Goal: Task Accomplishment & Management: Use online tool/utility

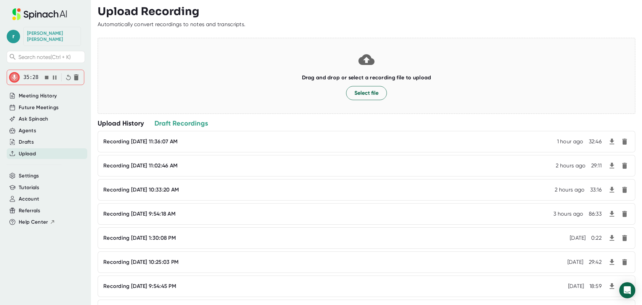
click at [0, 75] on div "r [PERSON_NAME] Search notes (Ctrl + K) 35:28 Meeting History Future Meetings A…" at bounding box center [45, 148] width 91 height 297
click at [45, 76] on icon "button" at bounding box center [47, 78] width 4 height 4
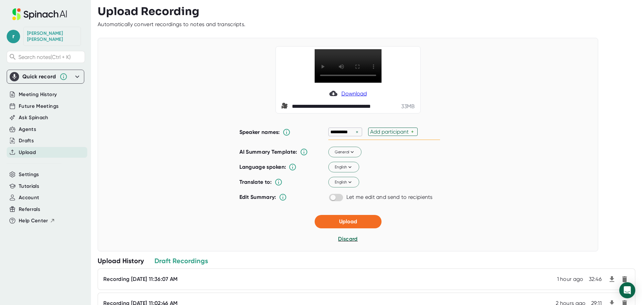
click at [390, 131] on div "Add participant" at bounding box center [390, 131] width 41 height 6
type input "[PERSON_NAME]"
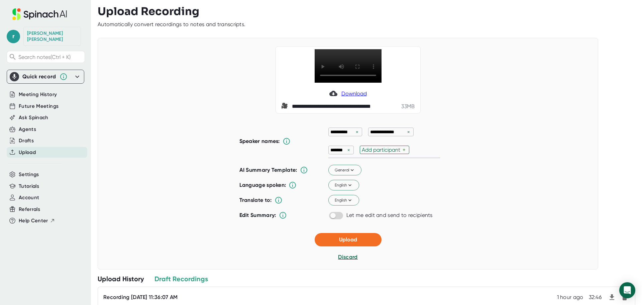
click at [342, 150] on p "*******" at bounding box center [337, 150] width 15 height 7
click at [346, 151] on div "×" at bounding box center [349, 150] width 6 height 6
click at [346, 151] on div "Add participant" at bounding box center [350, 150] width 41 height 6
type input "[PERSON_NAME]"
click at [344, 238] on span "Upload" at bounding box center [348, 239] width 18 height 6
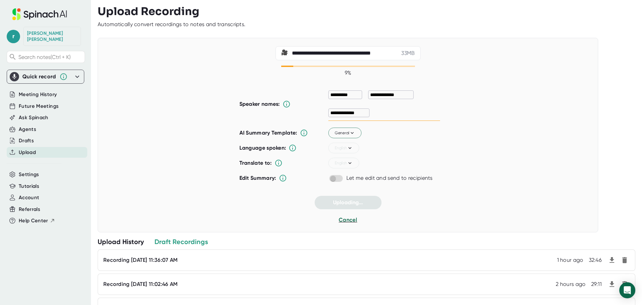
click at [76, 73] on icon at bounding box center [77, 77] width 8 height 8
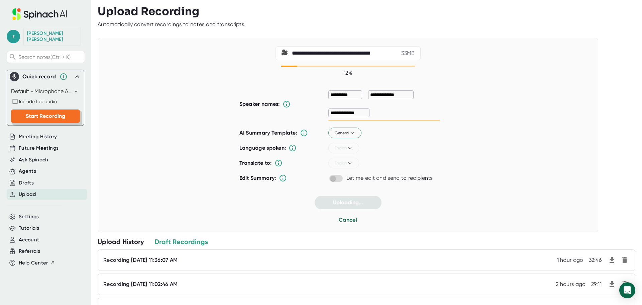
click at [38, 109] on button "Start Recording" at bounding box center [45, 115] width 69 height 13
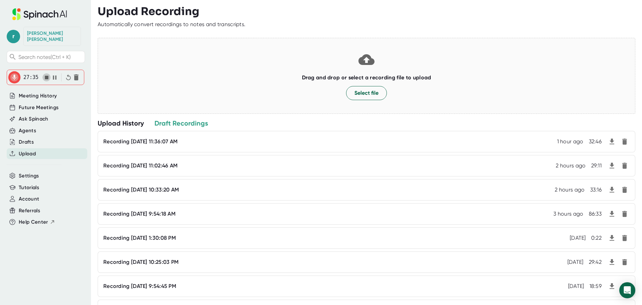
click at [45, 76] on icon "button" at bounding box center [47, 78] width 4 height 4
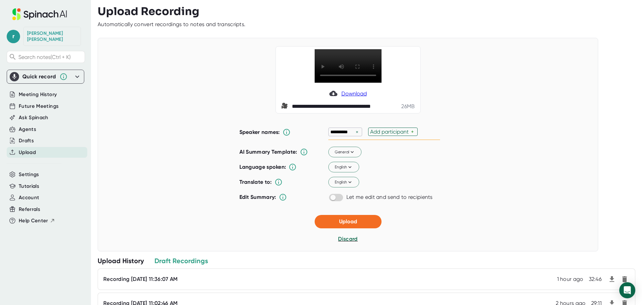
click at [380, 130] on div "Add participant" at bounding box center [390, 131] width 41 height 6
type input "[PERSON_NAME]"
click at [340, 218] on span "Upload" at bounding box center [348, 221] width 18 height 6
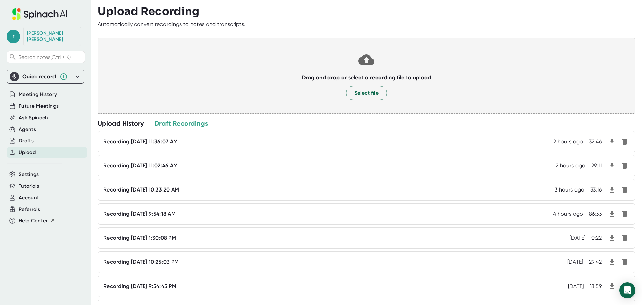
click at [564, 5] on div at bounding box center [367, 2] width 538 height 5
click at [47, 74] on div "Quick record" at bounding box center [39, 76] width 34 height 7
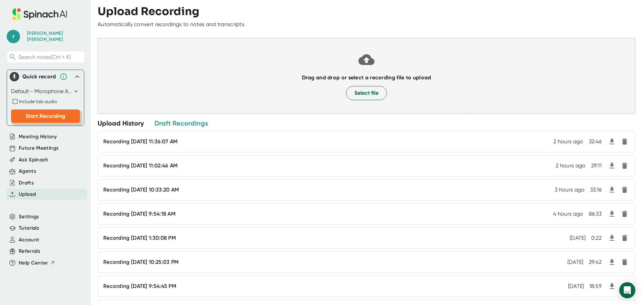
click at [47, 113] on span "Start Recording" at bounding box center [45, 116] width 39 height 6
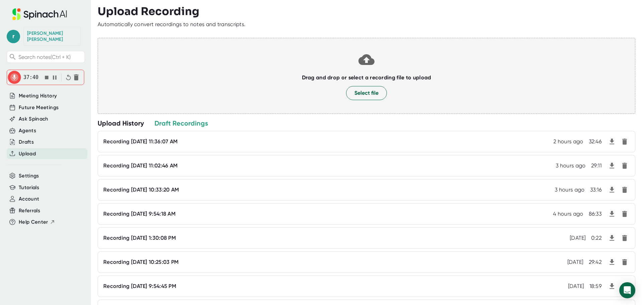
click at [0, 77] on div "r [PERSON_NAME] Search notes (Ctrl + K) 37:40 Meeting History Future Meetings A…" at bounding box center [45, 148] width 91 height 297
click at [0, 64] on div "r [PERSON_NAME] Search notes (Ctrl + K) 38:44 Meeting History Future Meetings A…" at bounding box center [45, 148] width 91 height 297
click at [45, 76] on icon "button" at bounding box center [47, 78] width 4 height 4
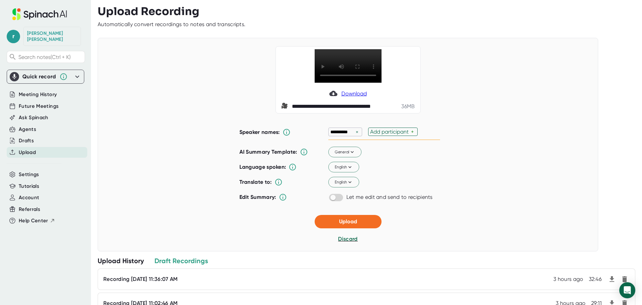
click at [397, 131] on div "Add participant" at bounding box center [390, 131] width 41 height 6
type input "[PERSON_NAME]"
click at [331, 219] on button "Upload" at bounding box center [348, 221] width 67 height 13
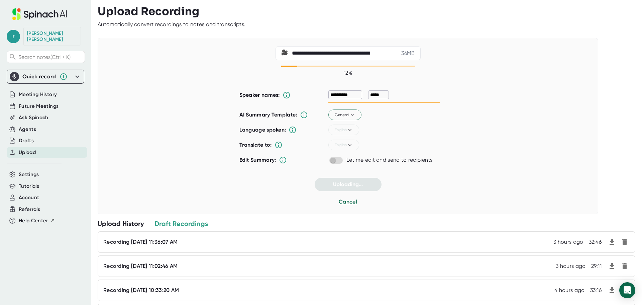
click at [34, 74] on div "Quick record" at bounding box center [39, 76] width 34 height 7
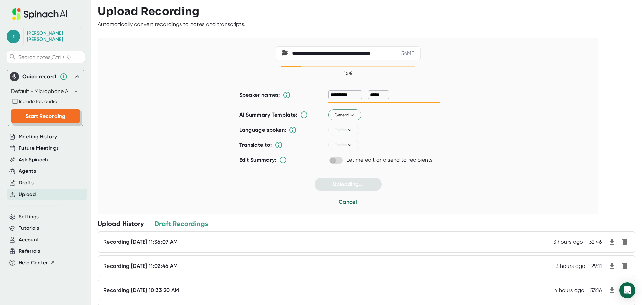
click at [48, 113] on span "Start Recording" at bounding box center [45, 116] width 39 height 6
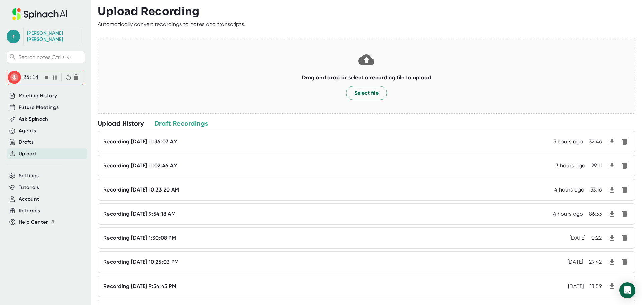
click at [0, 61] on div "r [PERSON_NAME] Search notes (Ctrl + K) 25:14 Meeting History Future Meetings A…" at bounding box center [45, 148] width 91 height 297
click at [46, 76] on icon "button" at bounding box center [47, 78] width 4 height 4
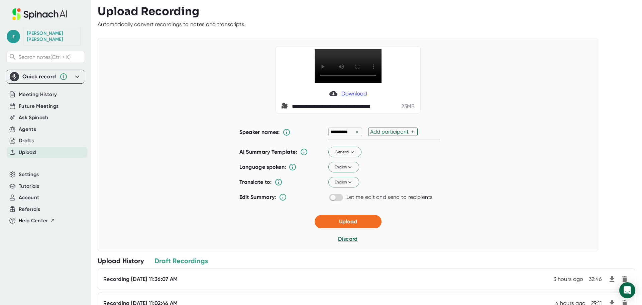
click at [377, 130] on div "Add participant" at bounding box center [390, 131] width 41 height 6
type input "[PERSON_NAME]"
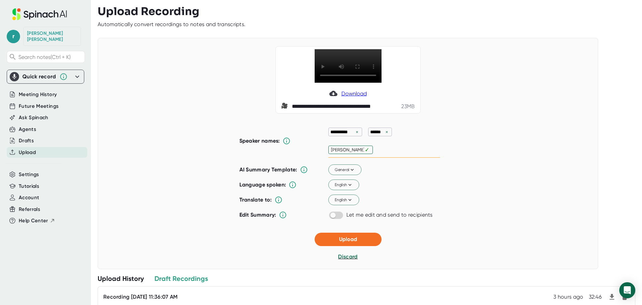
type input "[PERSON_NAME]"
click at [355, 244] on button "Upload" at bounding box center [348, 239] width 67 height 13
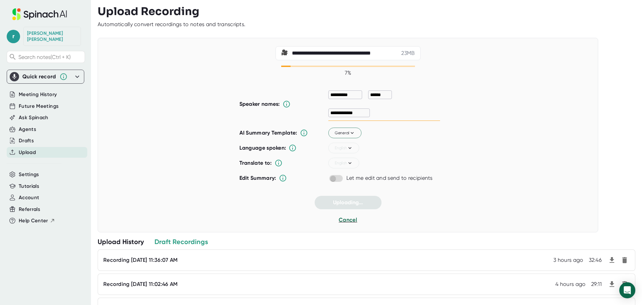
click at [48, 73] on div "Quick record" at bounding box center [39, 76] width 34 height 7
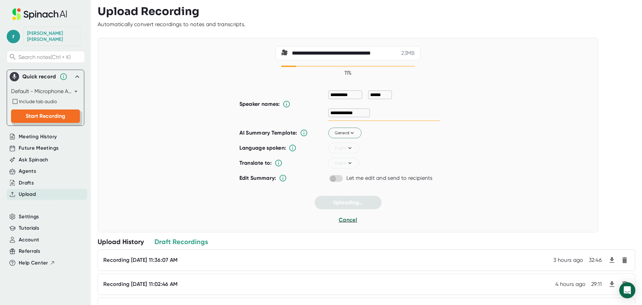
click at [51, 113] on span "Start Recording" at bounding box center [45, 116] width 39 height 6
